Goal: Check status: Check status

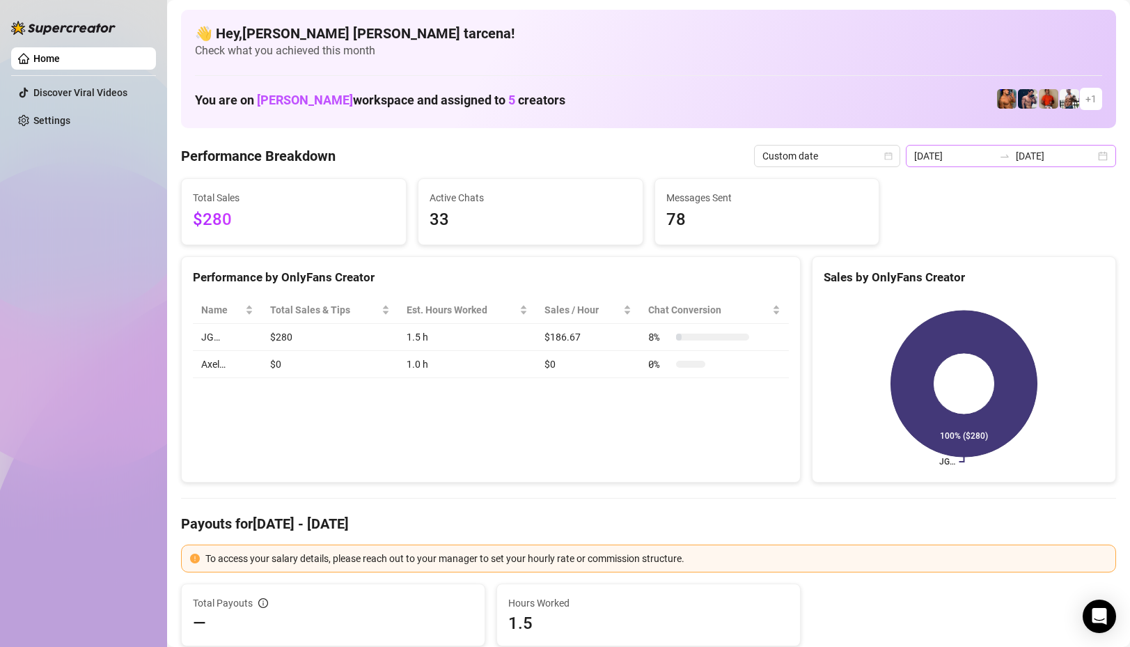
click at [1010, 159] on icon "swap-right" at bounding box center [1004, 155] width 11 height 11
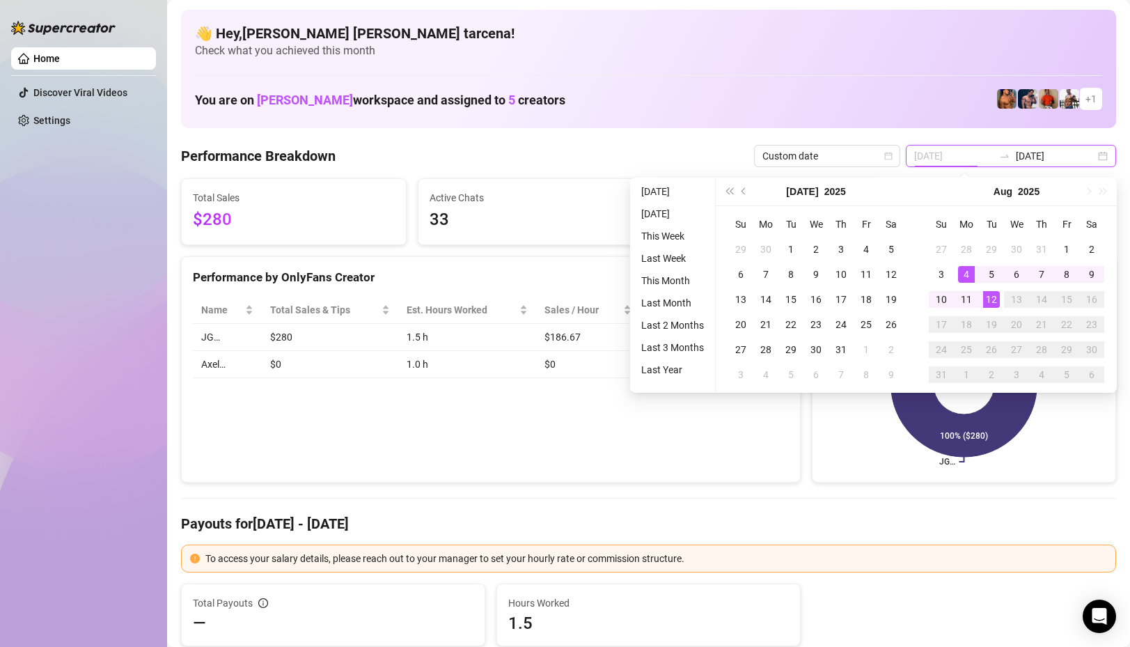
type input "[DATE]"
click at [990, 301] on div "12" at bounding box center [991, 299] width 17 height 17
type input "2025-07-01"
type input "2025-08-11"
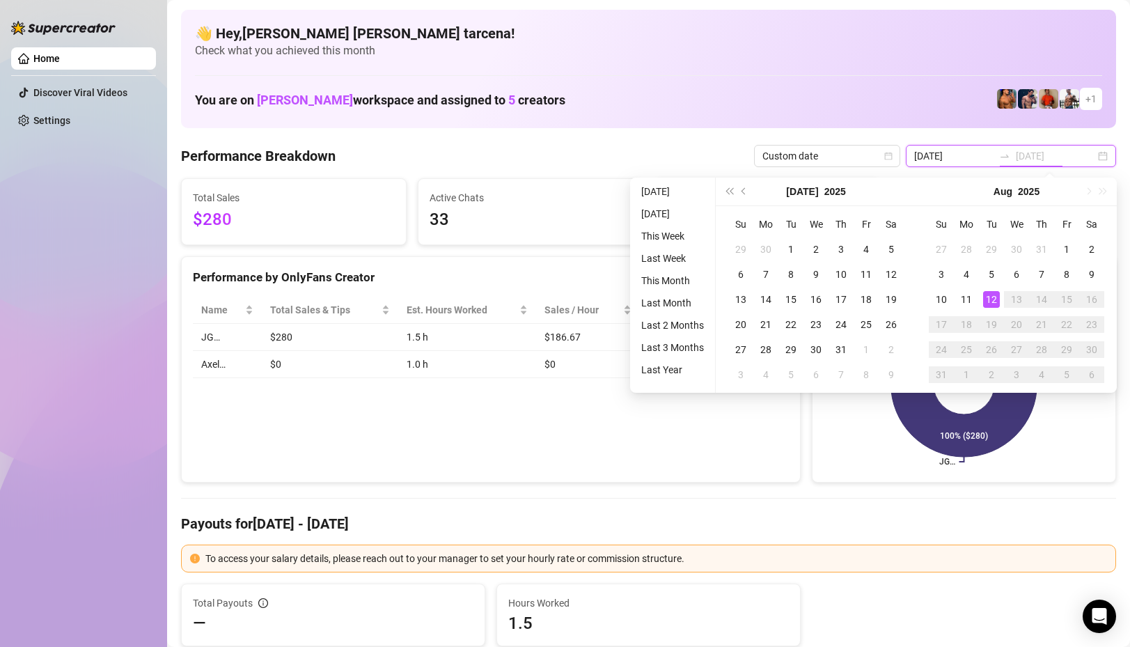
type input "[DATE]"
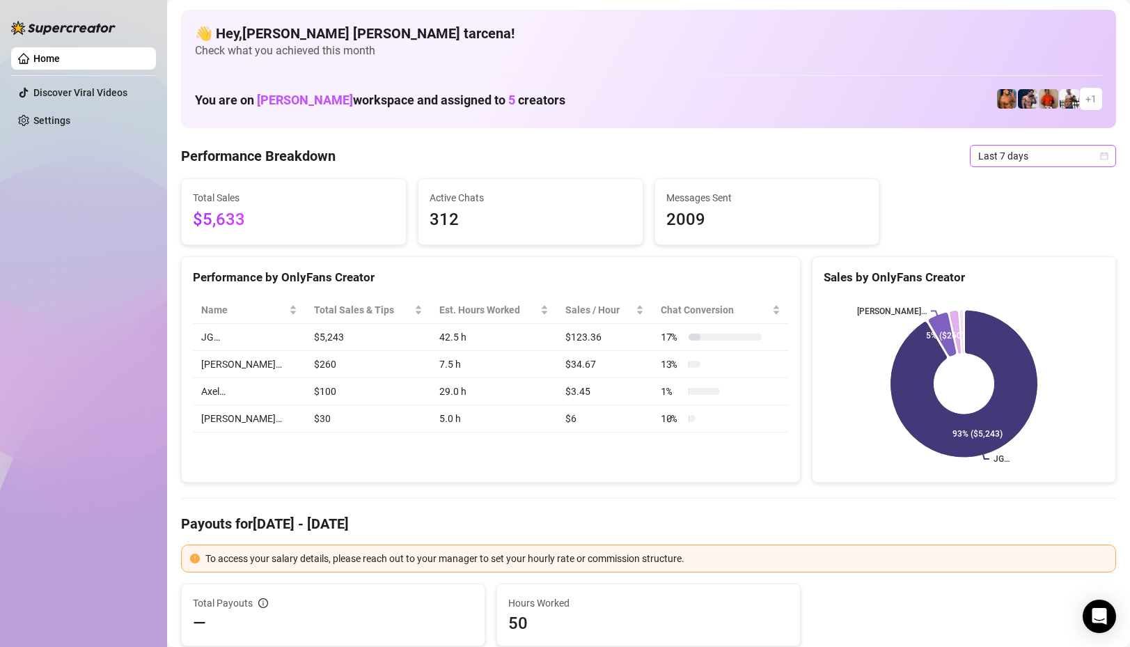
click at [1004, 152] on span "Last 7 days" at bounding box center [1042, 155] width 129 height 21
click at [1063, 275] on div "Custom date" at bounding box center [1043, 272] width 124 height 15
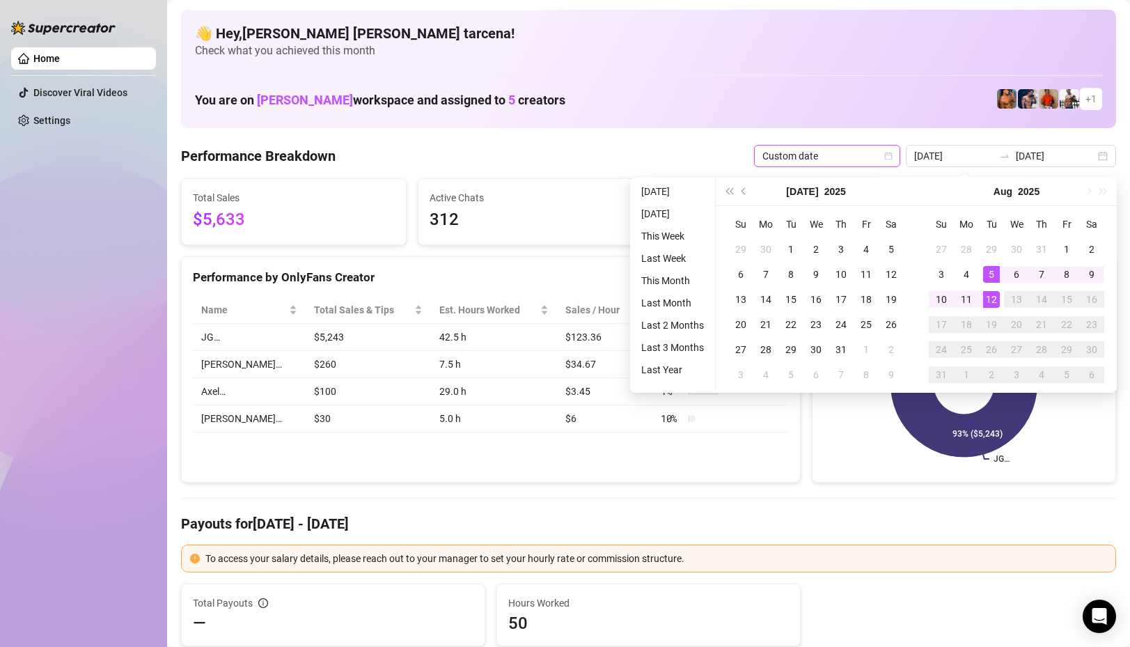
type input "[DATE]"
click at [995, 300] on div "12" at bounding box center [991, 299] width 17 height 17
type input "[DATE]"
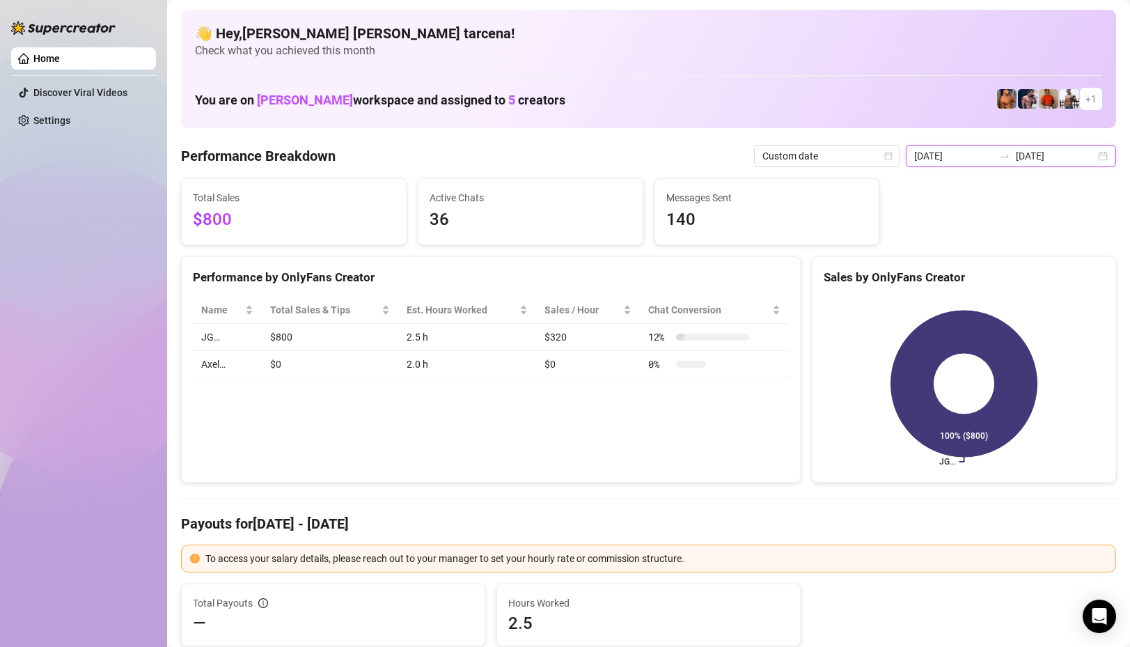
click at [1044, 162] on input "[DATE]" at bounding box center [1054, 155] width 79 height 15
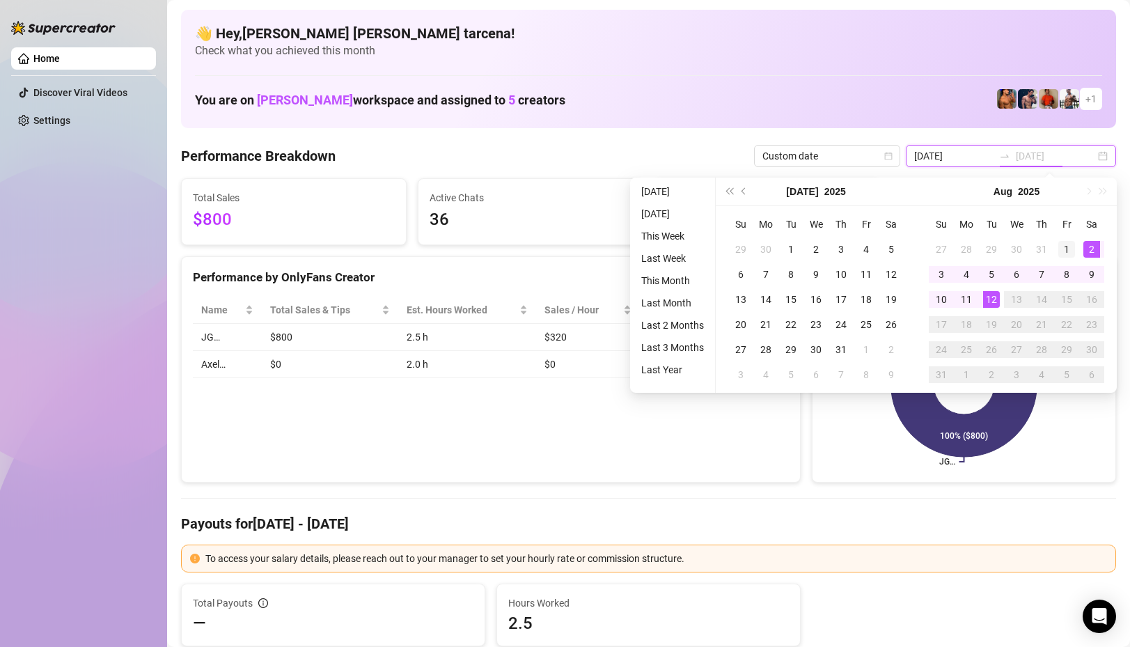
type input "[DATE]"
click at [1070, 248] on div "1" at bounding box center [1066, 249] width 17 height 17
type input "[DATE]"
click at [988, 299] on div "12" at bounding box center [991, 299] width 17 height 17
type input "[DATE]"
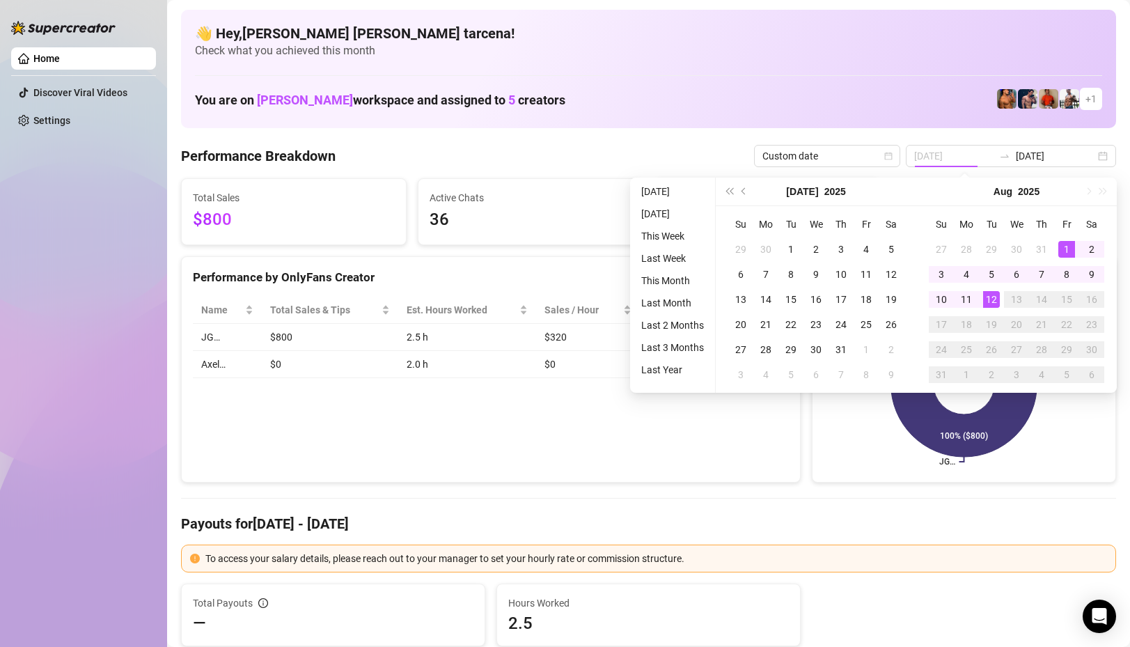
type input "[DATE]"
